Goal: Information Seeking & Learning: Learn about a topic

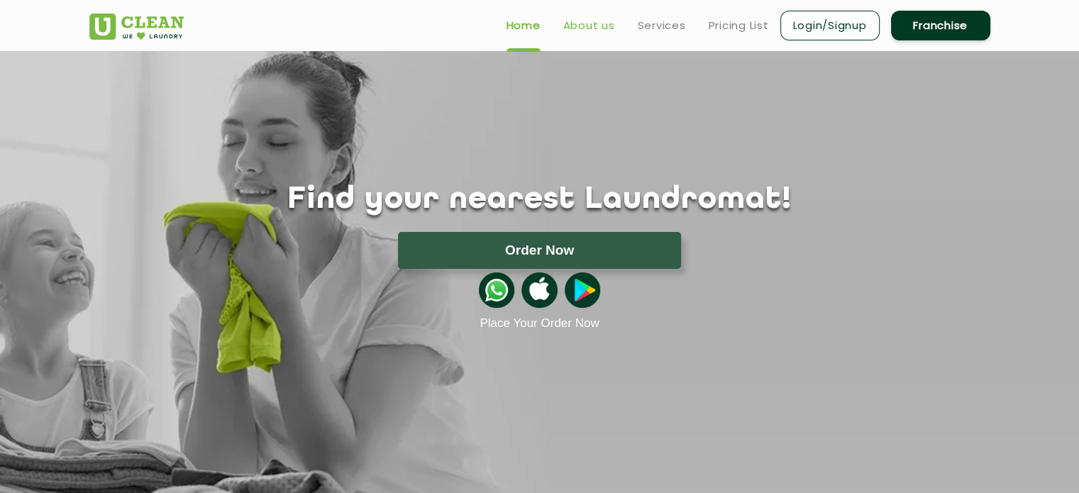
click at [594, 28] on link "About us" at bounding box center [589, 25] width 52 height 17
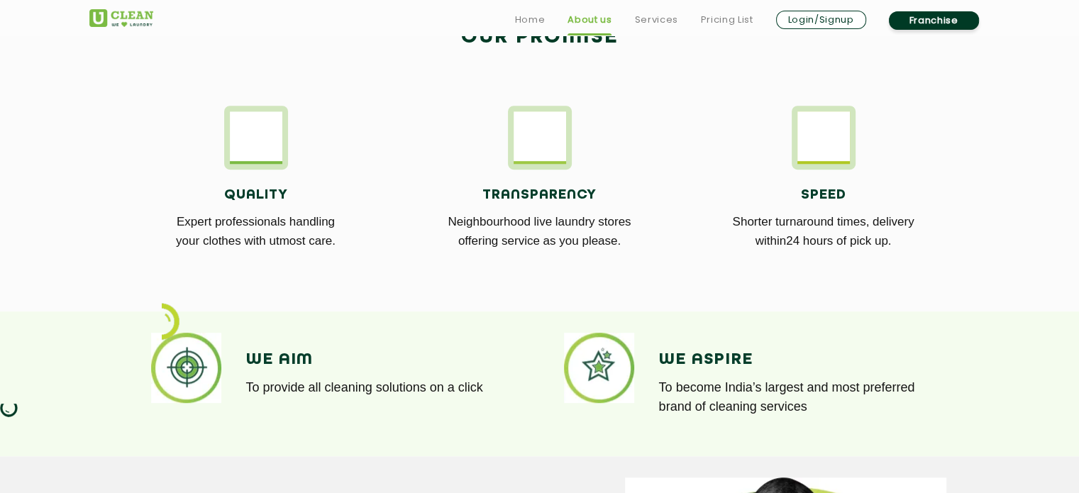
scroll to position [810, 0]
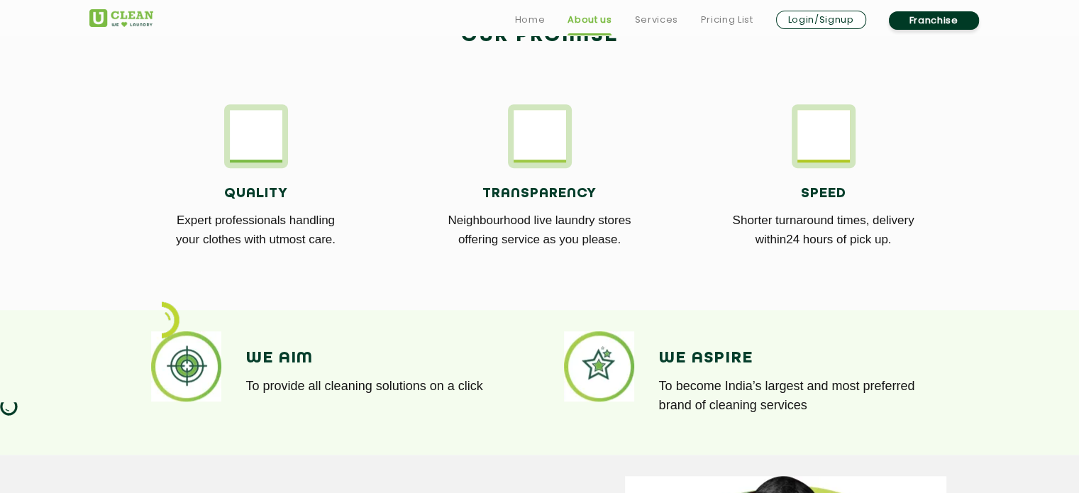
click at [269, 129] on img at bounding box center [256, 134] width 52 height 49
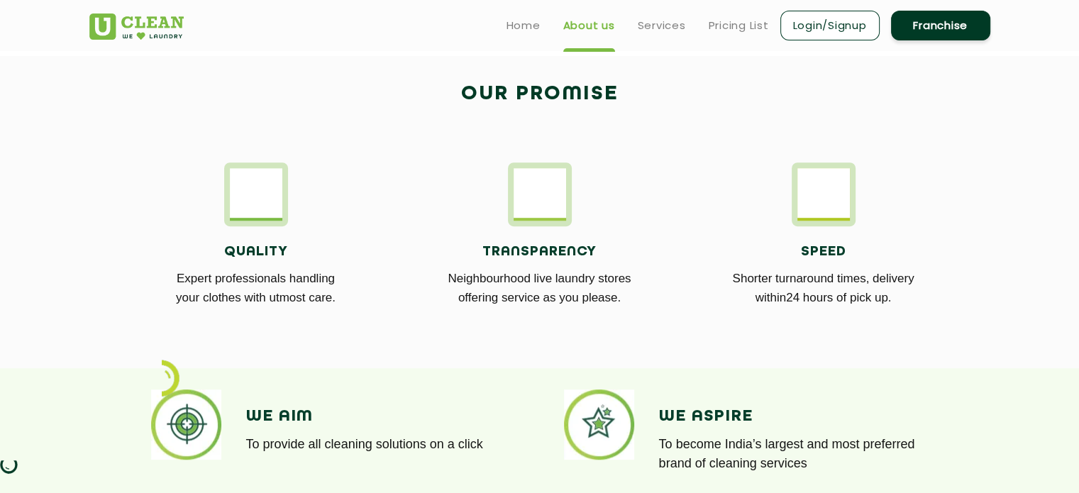
scroll to position [750, 0]
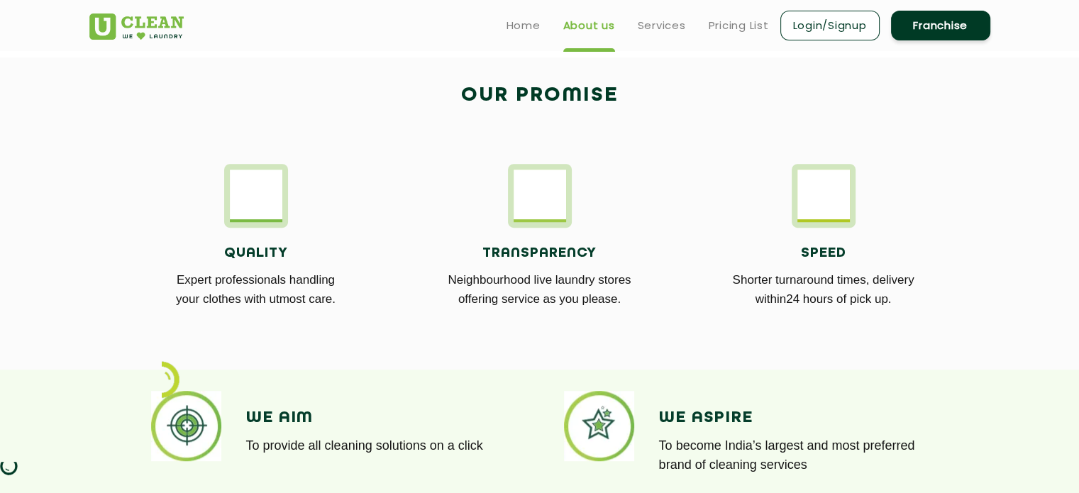
click at [552, 214] on img at bounding box center [539, 193] width 52 height 49
drag, startPoint x: 177, startPoint y: 277, endPoint x: 351, endPoint y: 297, distance: 175.7
click at [351, 297] on p "Expert professionals handling your clothes with utmost care." at bounding box center [256, 289] width 262 height 38
copy p "Expert professionals handling your clothes with utmost care."
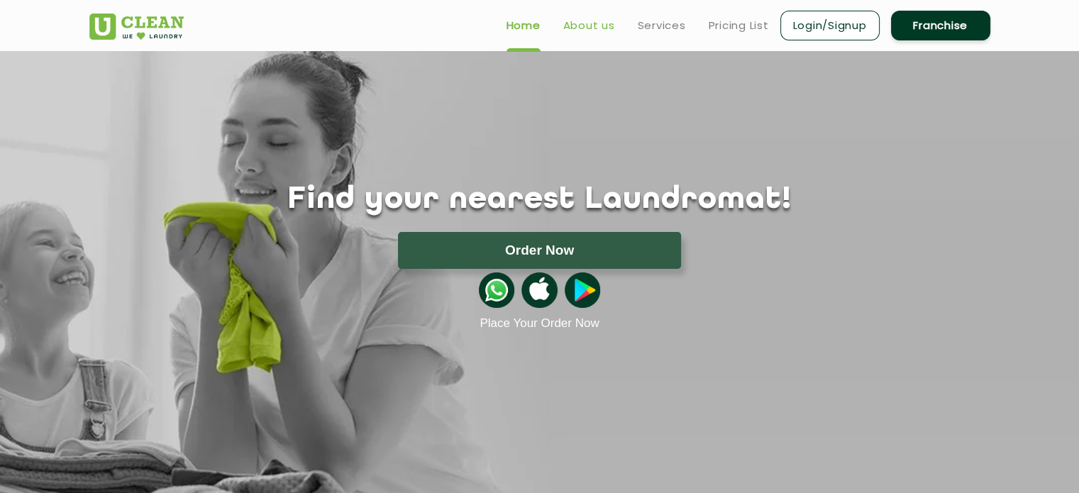
click at [594, 23] on link "About us" at bounding box center [589, 25] width 52 height 17
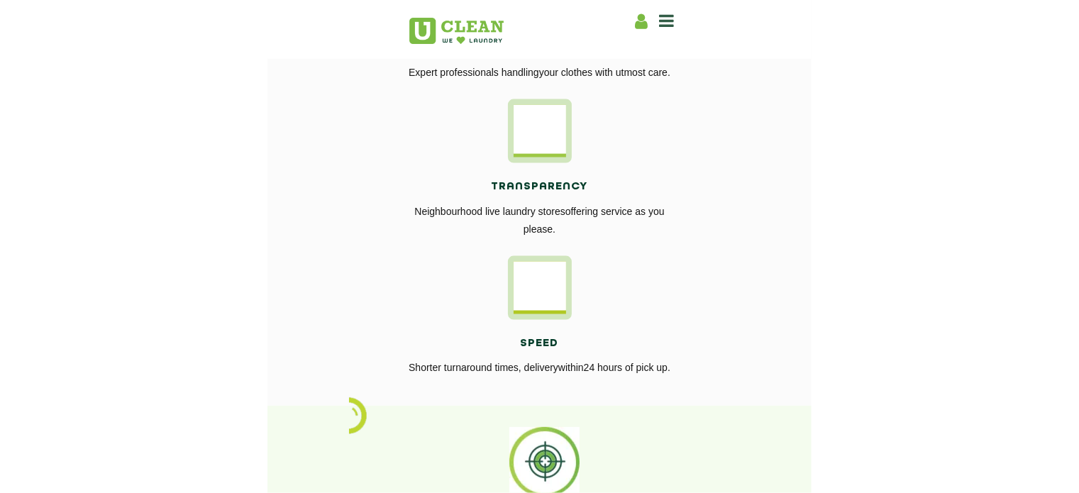
scroll to position [964, 0]
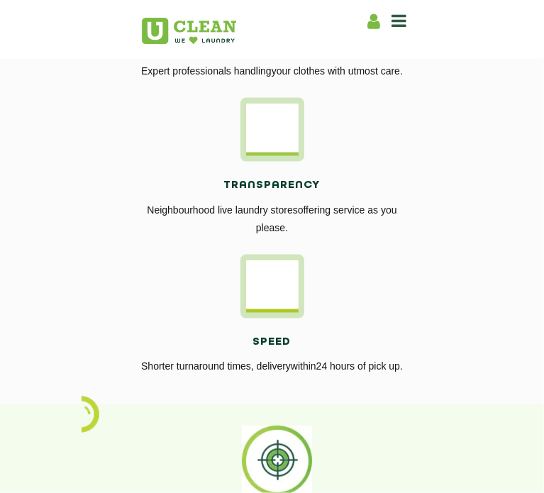
drag, startPoint x: 124, startPoint y: 269, endPoint x: 411, endPoint y: 282, distance: 287.5
click at [404, 255] on div "Transparency Neighbourhood live laundry stores offering service as you please." at bounding box center [272, 208] width 262 height 93
copy p "Neighbourhood live laundry stores offering service as you please."
drag, startPoint x: 136, startPoint y: 407, endPoint x: 414, endPoint y: 415, distance: 278.1
click at [404, 375] on p "Shorter turnaround times, delivery within24 hours of pick up." at bounding box center [272, 366] width 262 height 18
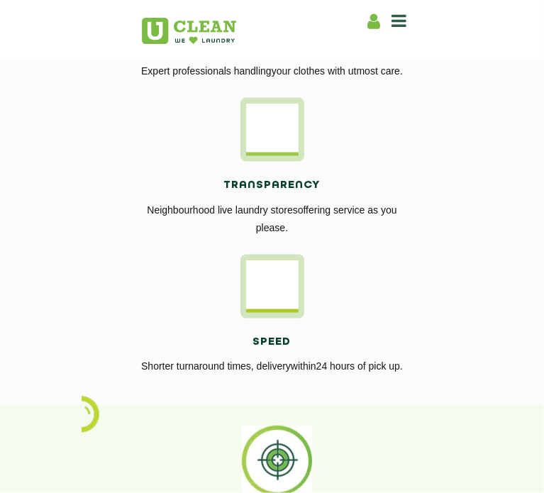
copy p "Shorter turnaround times, delivery within24 hours of pick up."
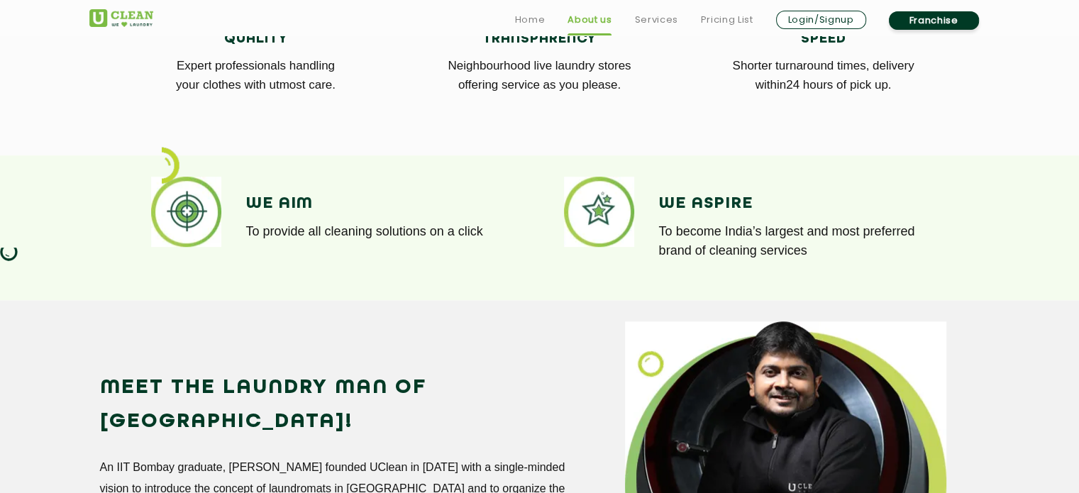
scroll to position [858, 0]
click at [947, 47] on h4 "Speed" at bounding box center [823, 39] width 262 height 16
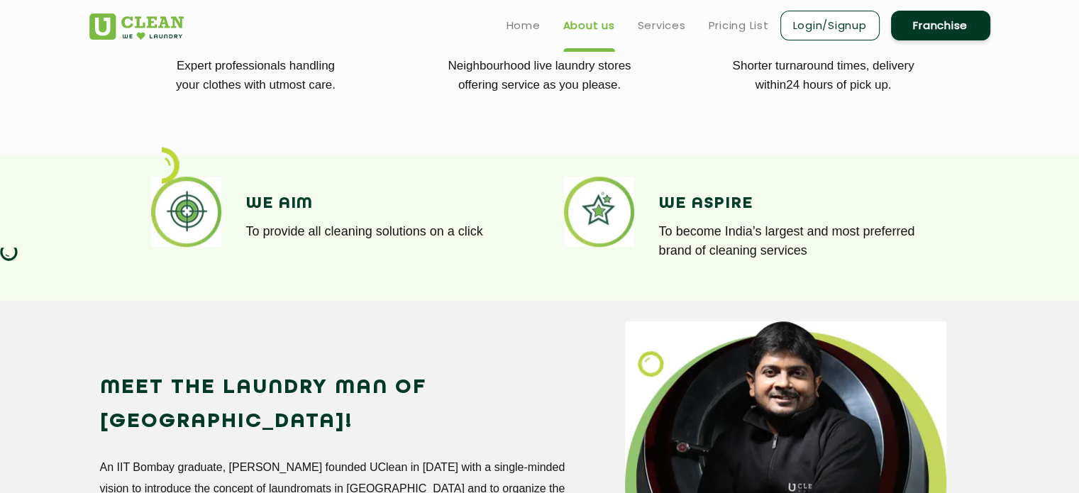
scroll to position [913, 0]
click at [194, 247] on img at bounding box center [186, 212] width 70 height 70
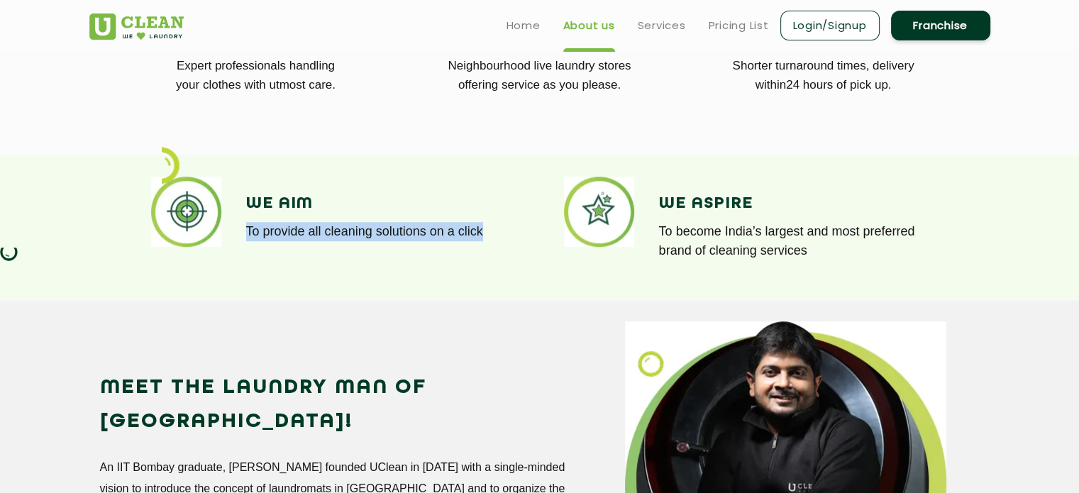
drag, startPoint x: 247, startPoint y: 281, endPoint x: 489, endPoint y: 283, distance: 242.5
click at [489, 241] on p "To provide all cleaning solutions on a click" at bounding box center [382, 231] width 272 height 19
copy p "To provide all cleaning solutions on a click"
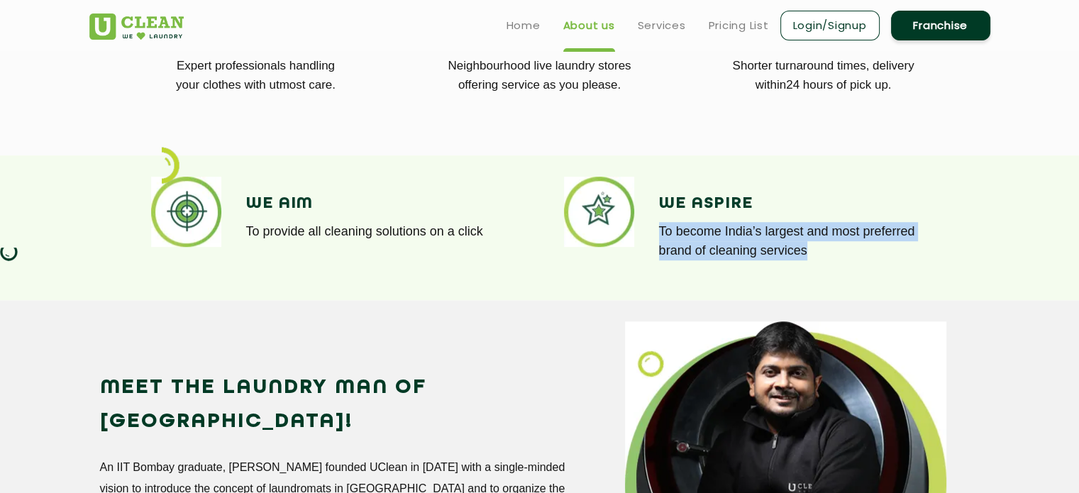
drag, startPoint x: 661, startPoint y: 279, endPoint x: 811, endPoint y: 306, distance: 152.7
click at [811, 260] on p "To become India’s largest and most preferred brand of cleaning services" at bounding box center [795, 241] width 272 height 38
copy p "To become India’s largest and most preferred brand of cleaning services"
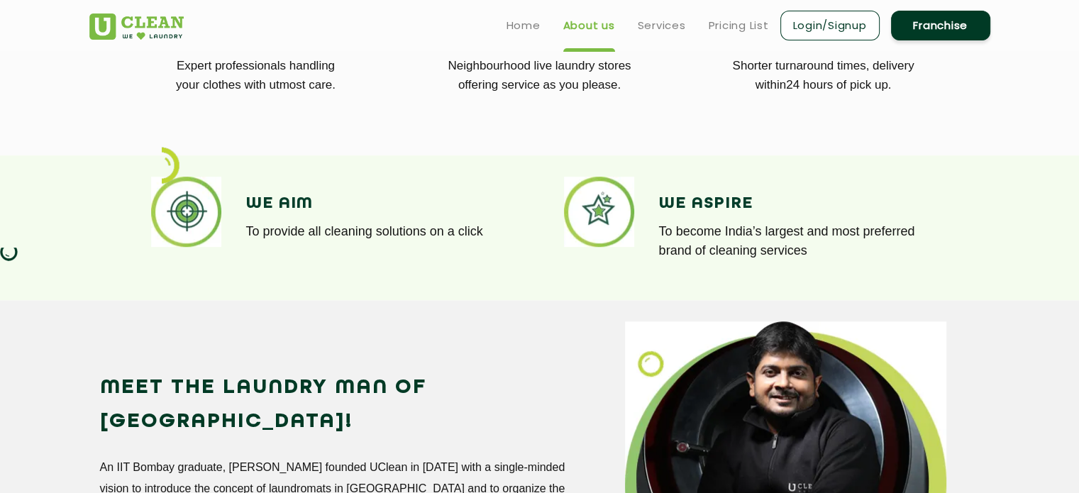
click at [535, 209] on section "We Aim To provide all cleaning solutions on a click We Aspire To become India’s…" at bounding box center [539, 227] width 1079 height 145
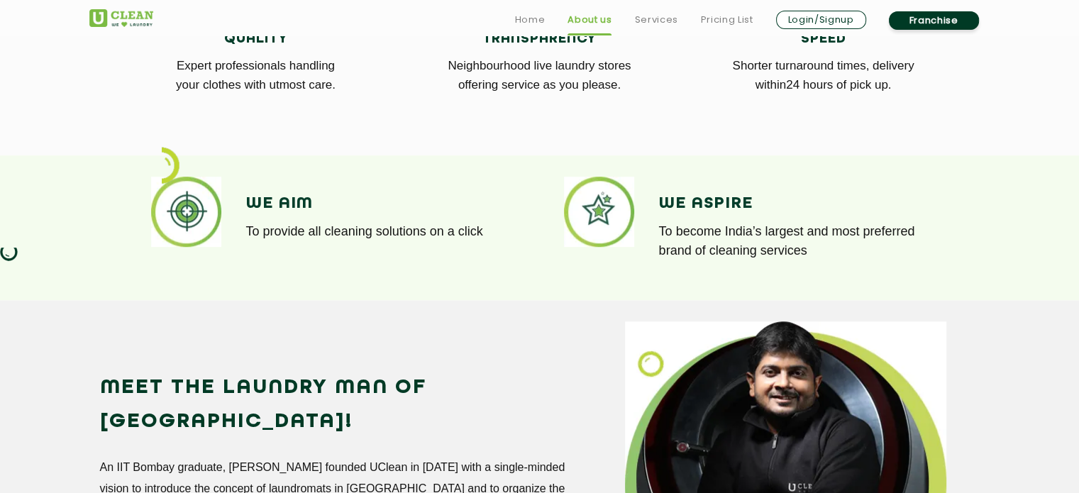
scroll to position [1367, 0]
